Goal: Transaction & Acquisition: Obtain resource

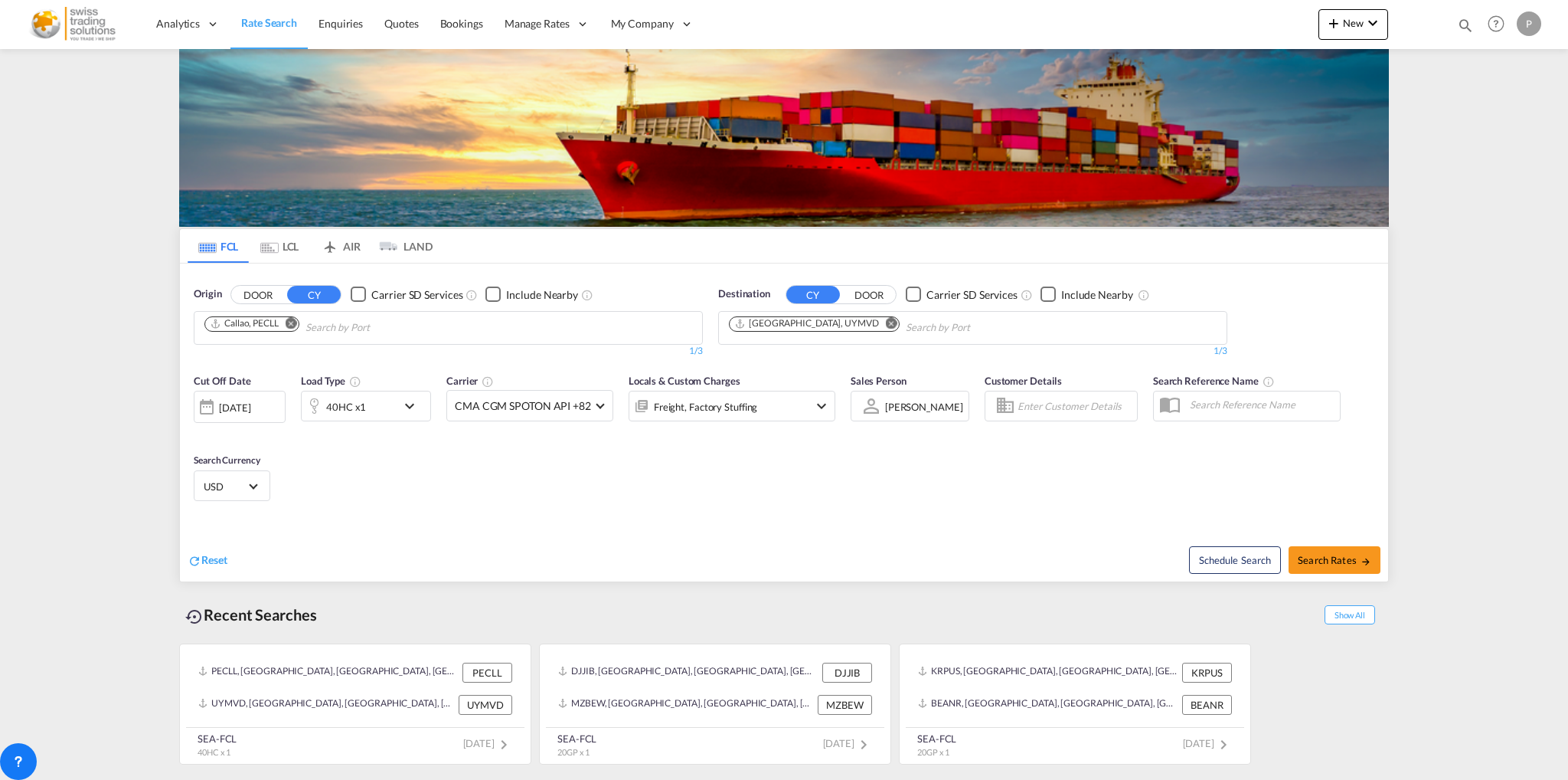
click at [292, 322] on md-icon "Remove" at bounding box center [292, 323] width 12 height 12
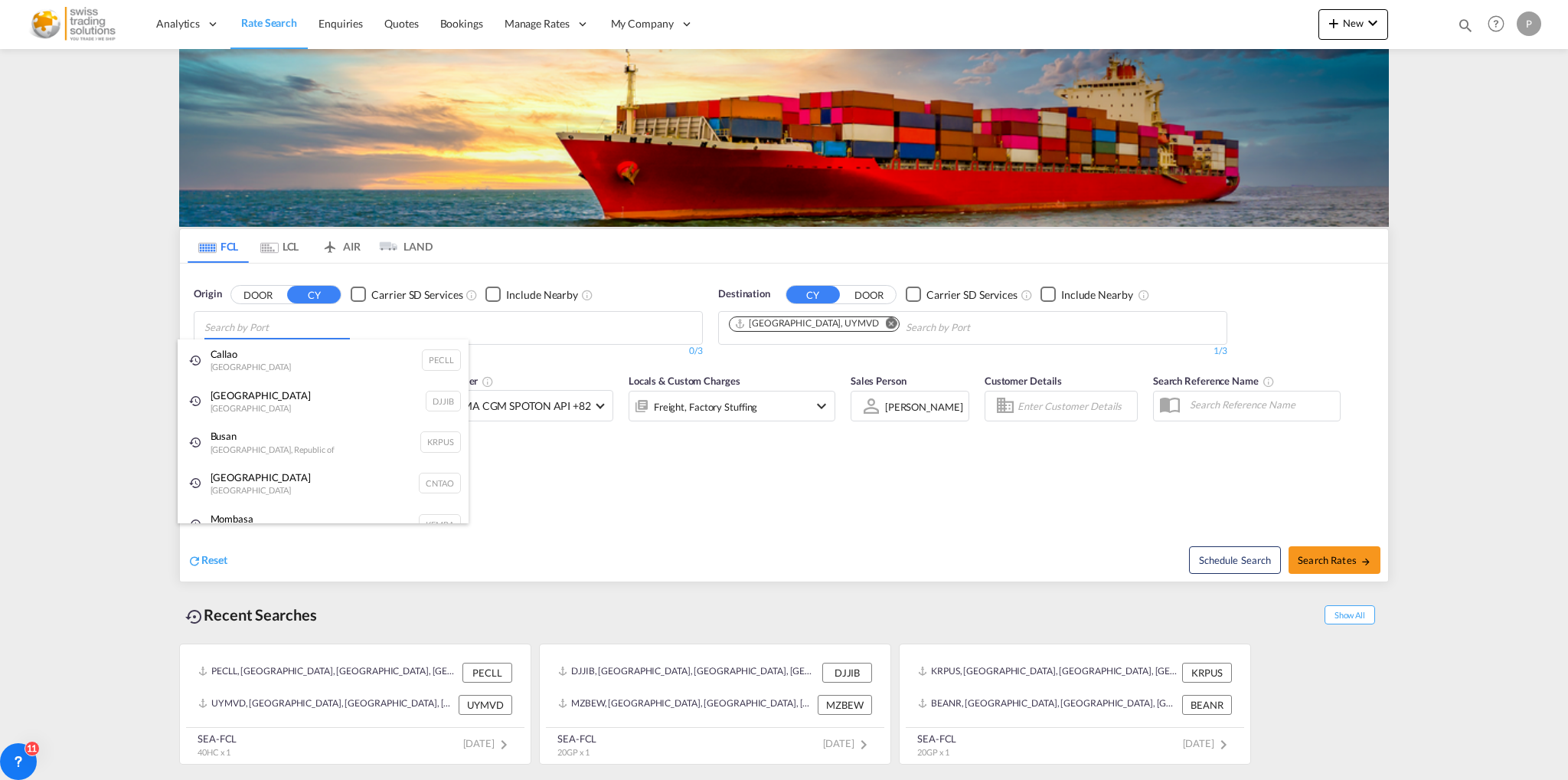
click at [248, 324] on body "Analytics Reports Dashboard Rate Search Enquiries Quotes Bookings" at bounding box center [784, 390] width 1568 height 780
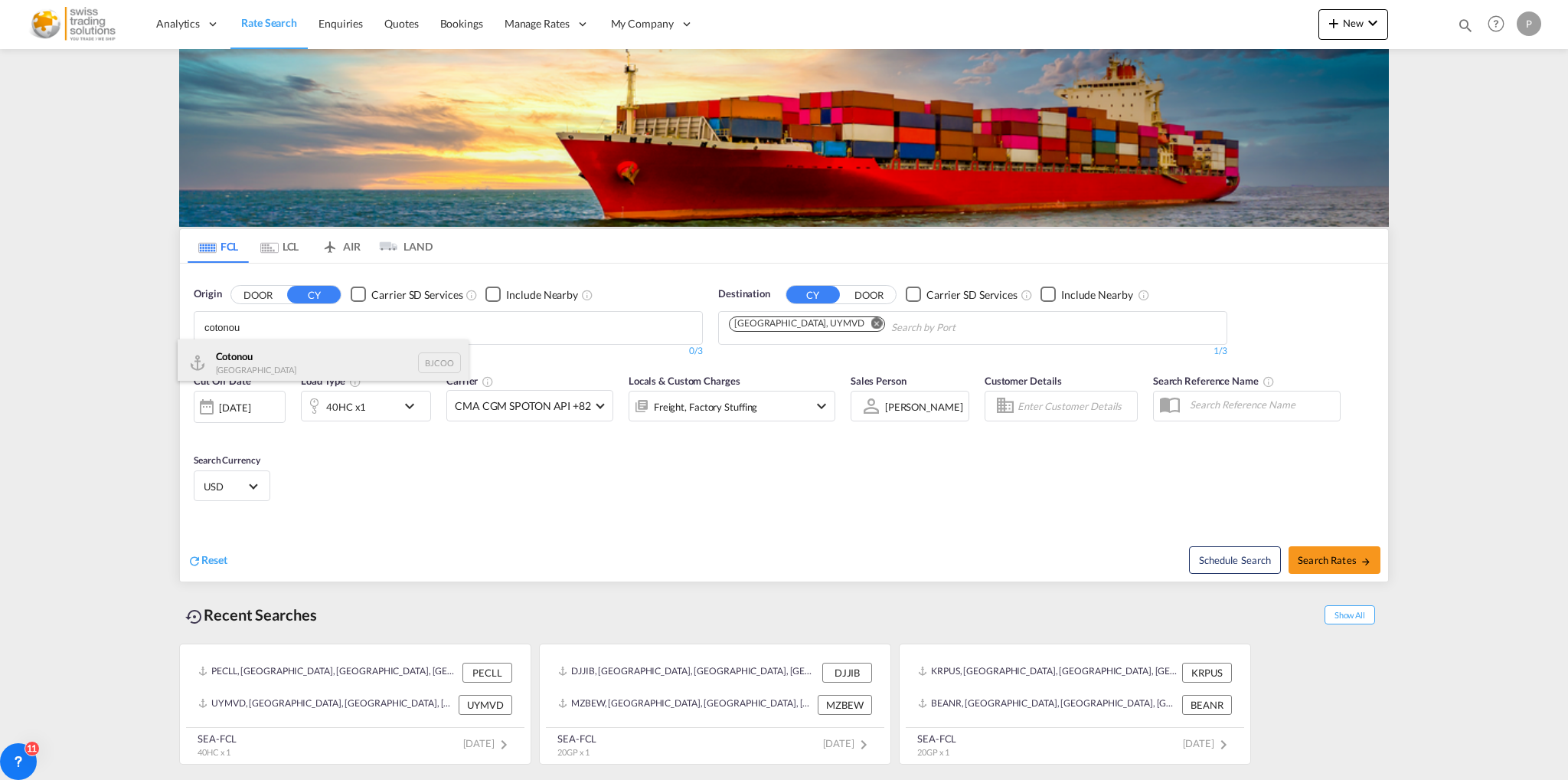
type input "cotonou"
drag, startPoint x: 251, startPoint y: 359, endPoint x: 458, endPoint y: 320, distance: 210.6
click at [252, 359] on div "Cotonou Benin BJCOO" at bounding box center [323, 362] width 291 height 46
click at [886, 324] on md-icon "Remove" at bounding box center [892, 323] width 12 height 12
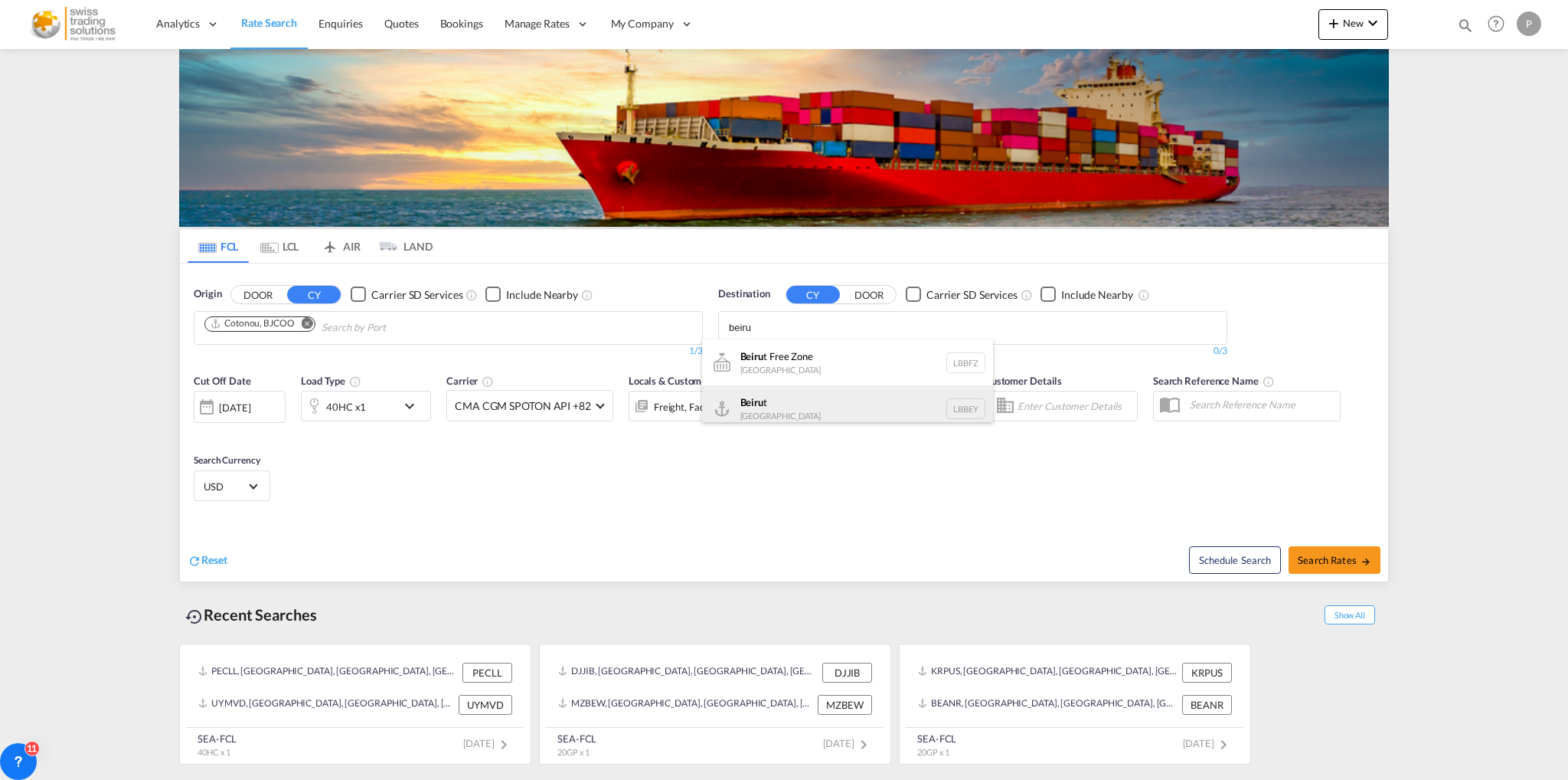
type input "beiru"
click at [827, 399] on div "Beiru t [GEOGRAPHIC_DATA] LBBEY" at bounding box center [847, 408] width 291 height 46
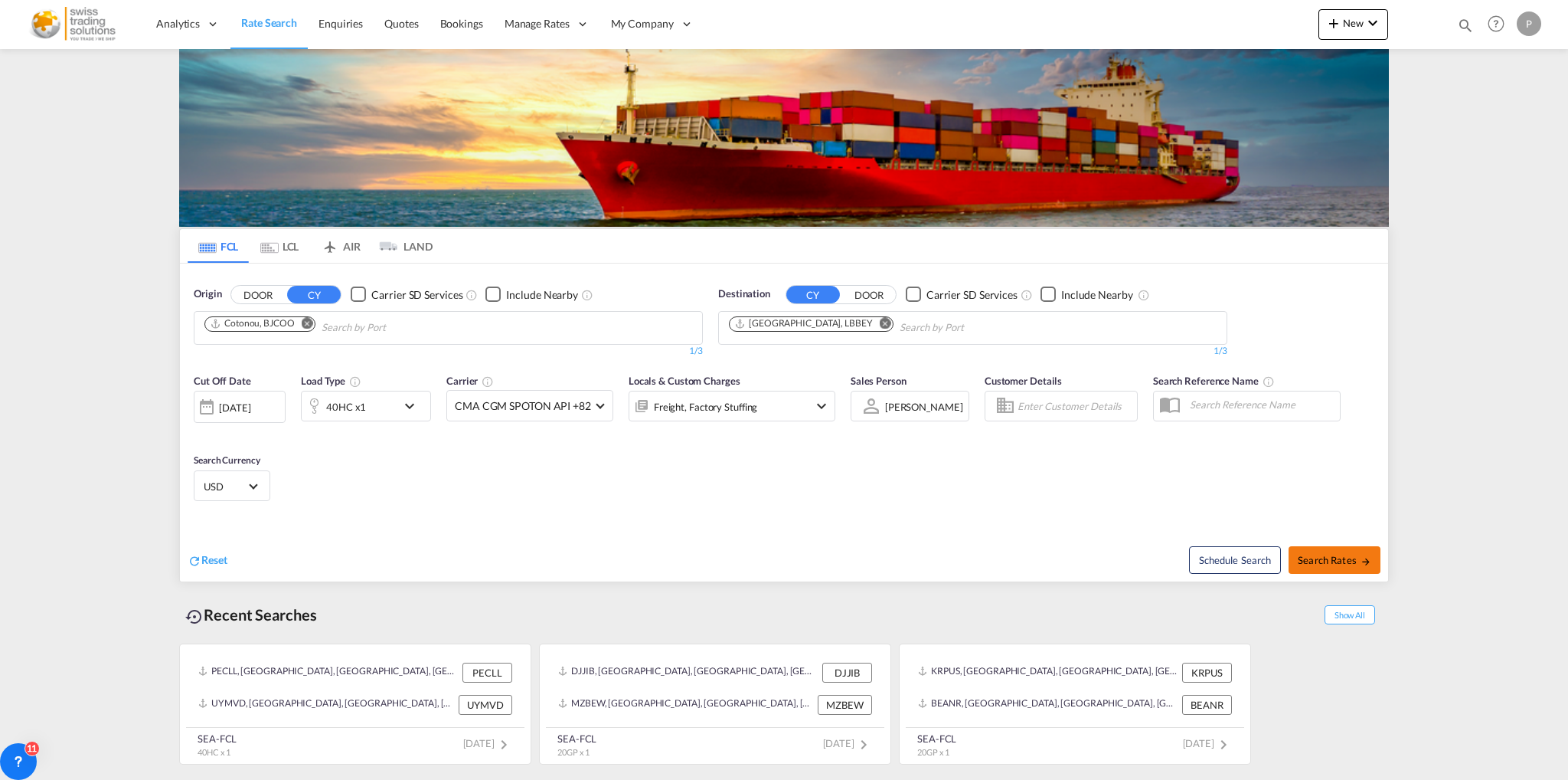
click at [1327, 558] on span "Search Rates" at bounding box center [1334, 560] width 73 height 12
type input "BJCOO to LBBEY / [DATE]"
